Goal: Transaction & Acquisition: Register for event/course

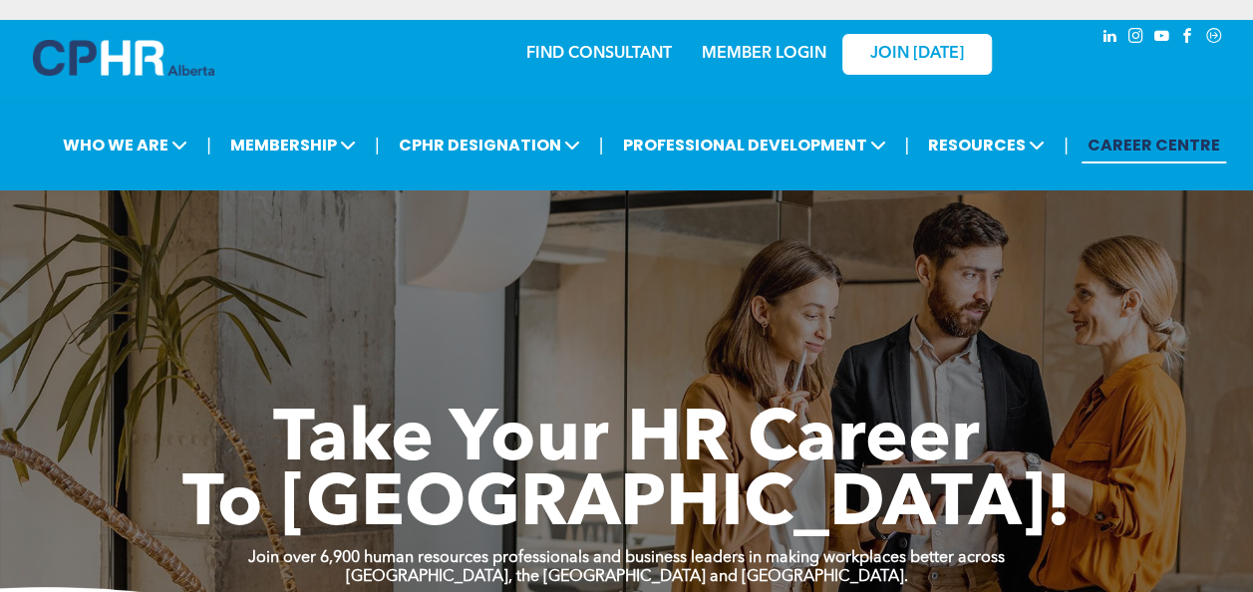
click at [730, 52] on link "MEMBER LOGIN" at bounding box center [764, 54] width 125 height 16
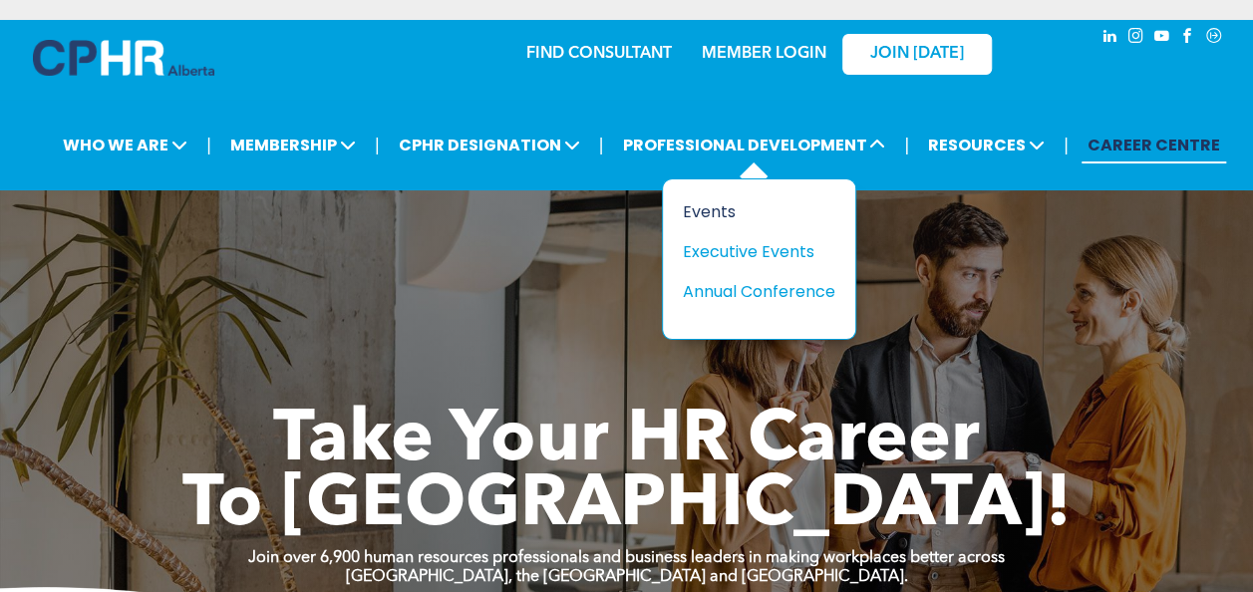
click at [722, 207] on div "Events" at bounding box center [752, 211] width 138 height 25
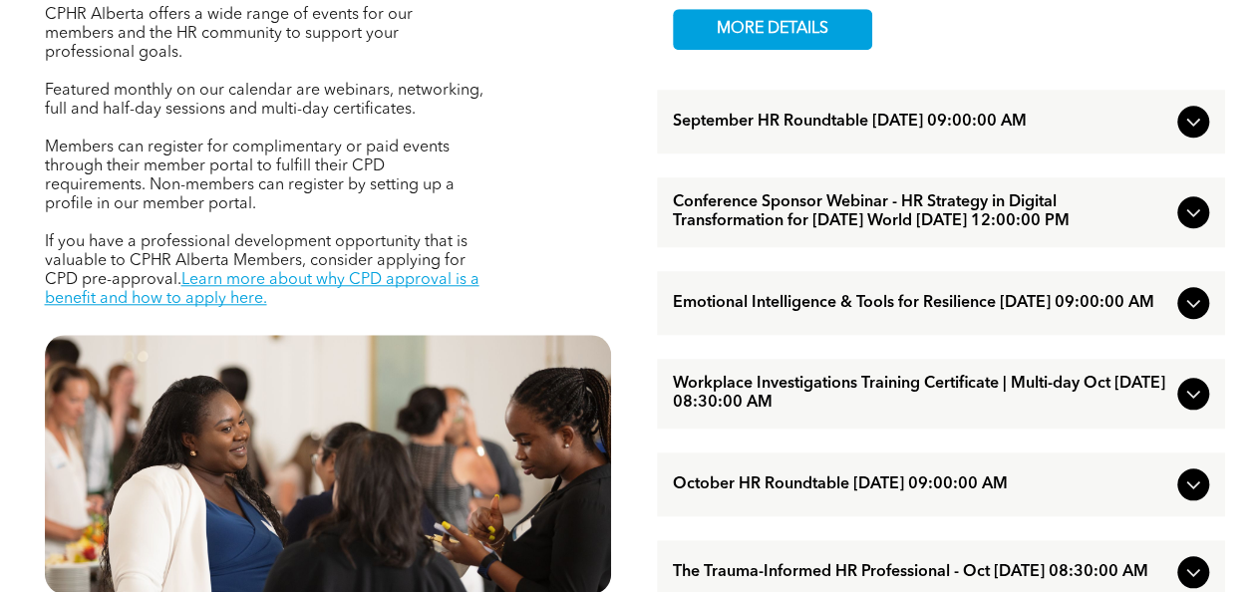
scroll to position [798, 0]
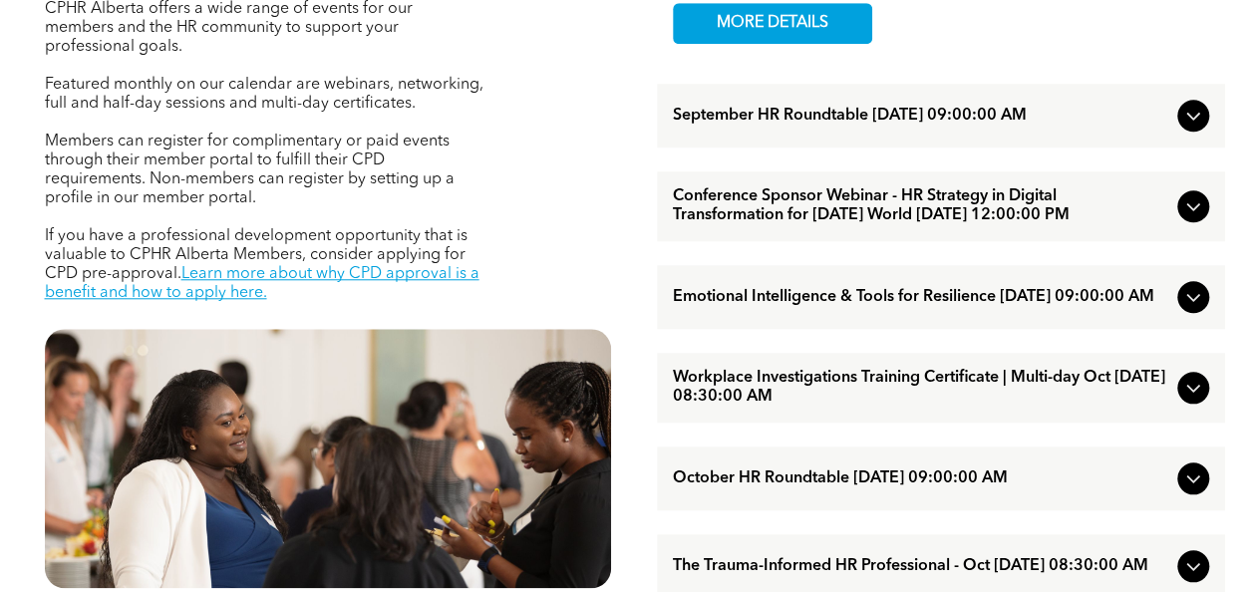
click at [834, 407] on span "Workplace Investigations Training Certificate | Multi-day Oct October/07/2025 0…" at bounding box center [921, 388] width 497 height 38
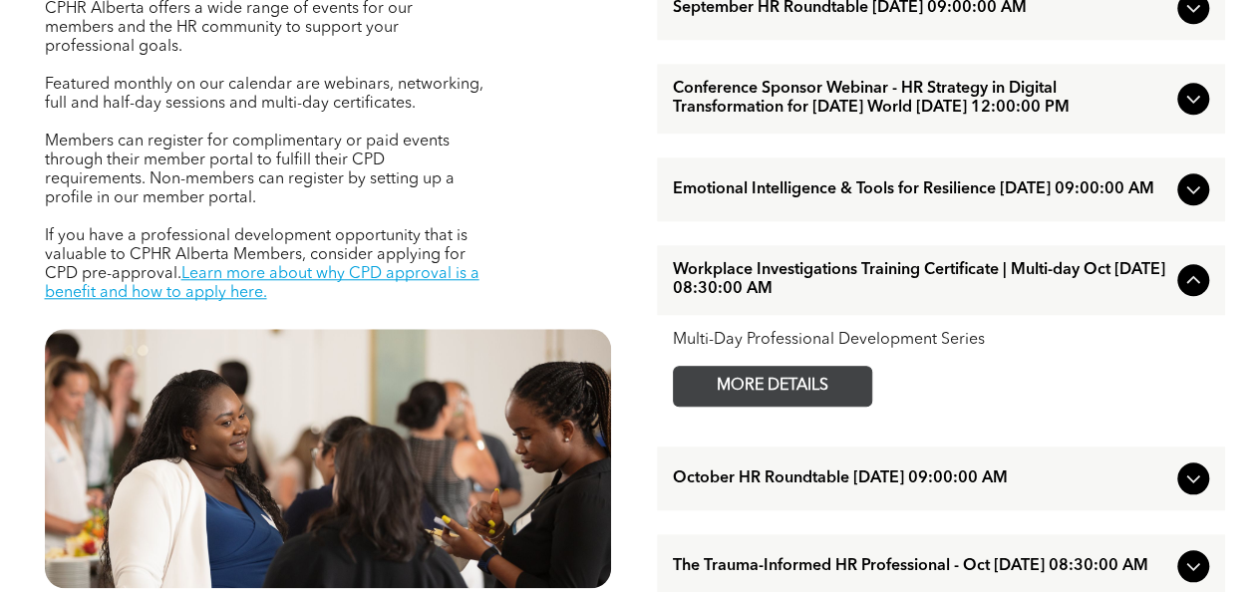
click at [811, 406] on span "MORE DETAILS" at bounding box center [773, 386] width 158 height 39
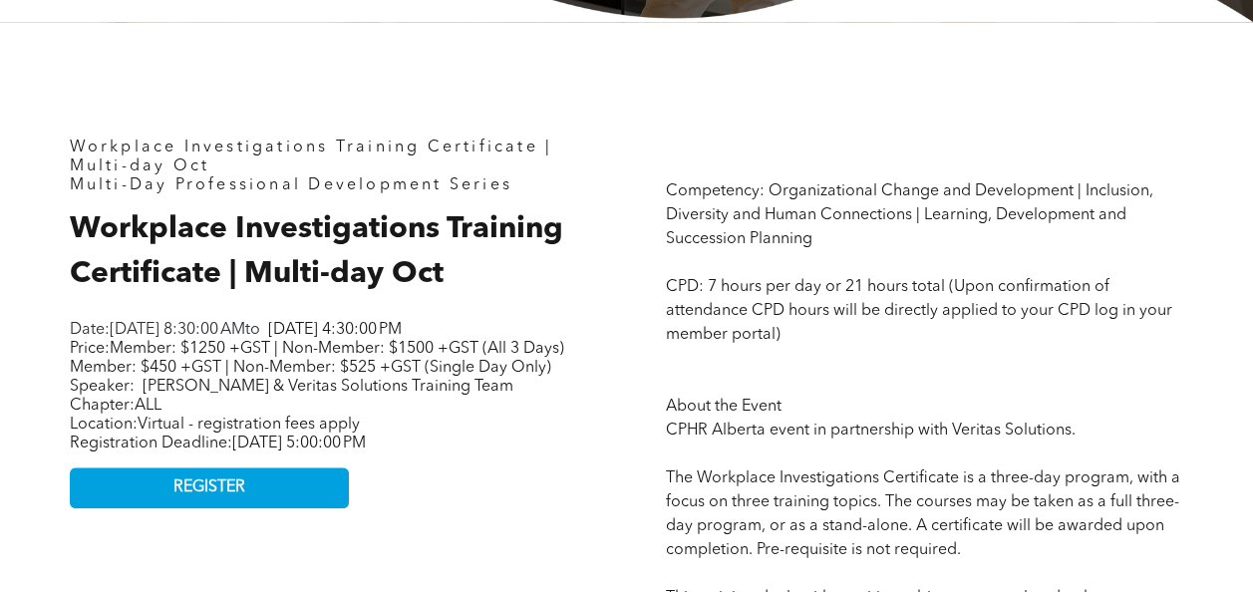
scroll to position [798, 0]
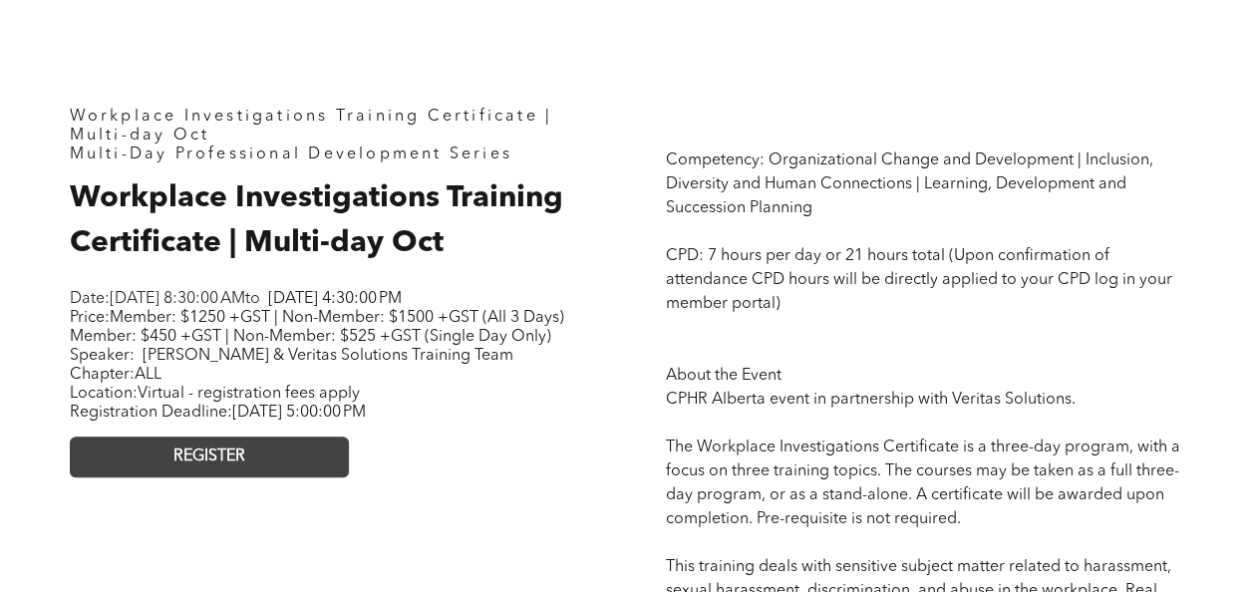
click at [270, 478] on link "REGISTER" at bounding box center [209, 457] width 279 height 41
